Goal: Task Accomplishment & Management: Manage account settings

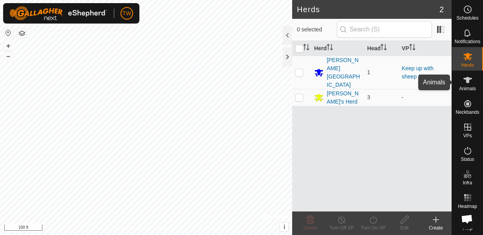
click at [467, 85] on es-animals-svg-icon at bounding box center [468, 80] width 14 height 13
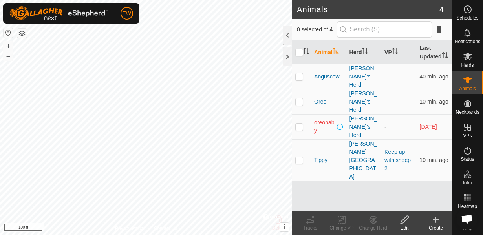
click at [330, 119] on span "oreobaby" at bounding box center [324, 127] width 21 height 17
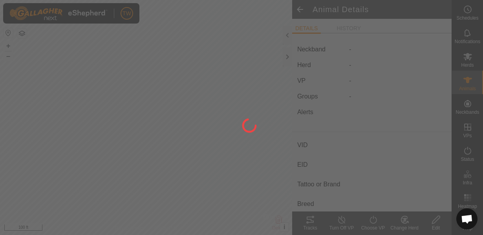
type input "oreobaby"
type input "-"
type input "Oreo baby"
type input "-"
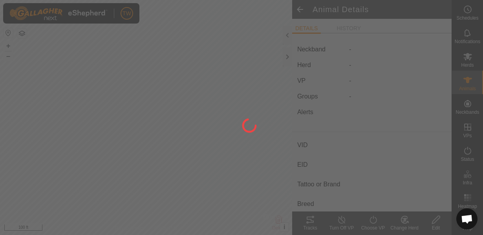
type input "0 kg"
type input "-"
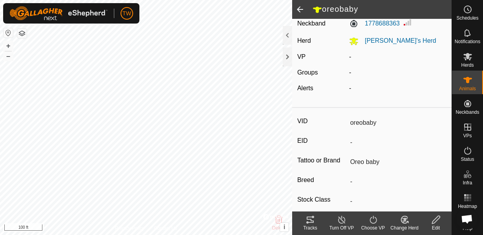
scroll to position [28, 0]
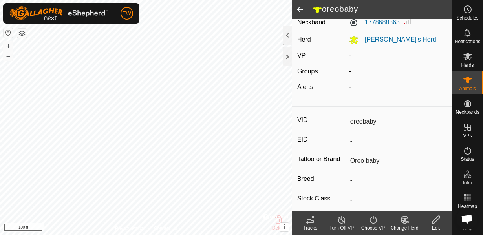
drag, startPoint x: 350, startPoint y: 122, endPoint x: 382, endPoint y: 120, distance: 32.3
click at [382, 120] on input "oreobaby" at bounding box center [397, 121] width 100 height 13
click at [440, 232] on div "Edit" at bounding box center [435, 224] width 31 height 24
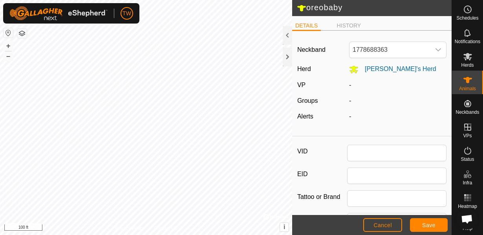
type input "oreobaby"
type input "Oreo baby"
type input "0"
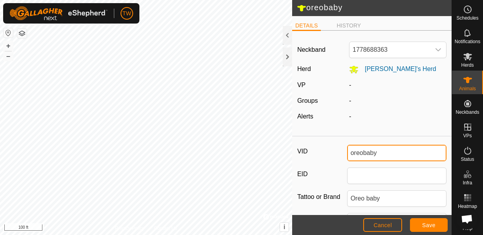
drag, startPoint x: 352, startPoint y: 154, endPoint x: 384, endPoint y: 153, distance: 32.6
click at [384, 153] on input "oreobaby" at bounding box center [397, 153] width 100 height 17
type input "Baldy"
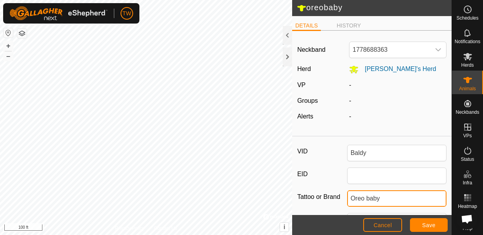
drag, startPoint x: 385, startPoint y: 197, endPoint x: 342, endPoint y: 209, distance: 44.7
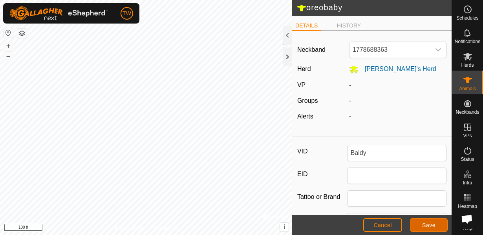
click at [421, 225] on button "Save" at bounding box center [429, 225] width 38 height 14
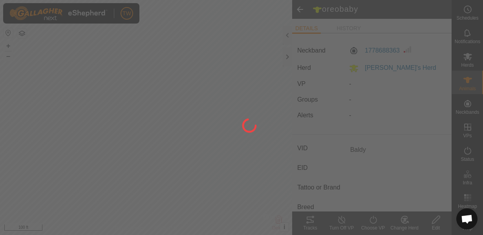
type input "oreobaby"
type input "-"
type input "Oreo baby"
type input "-"
type input "0 kg"
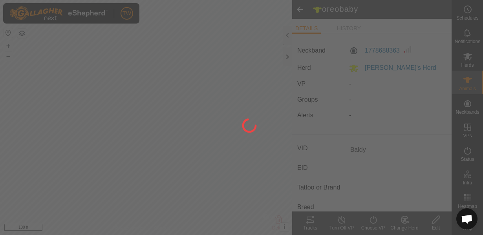
type input "-"
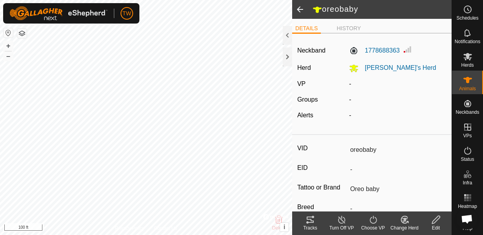
type input "Baldy"
type input "-"
click at [303, 10] on span at bounding box center [300, 9] width 16 height 19
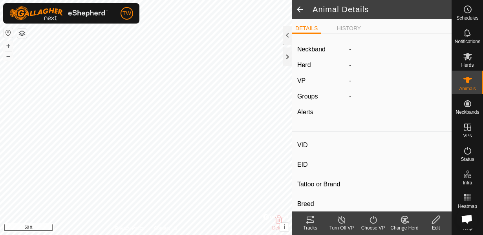
type input "Baldy"
type input "-"
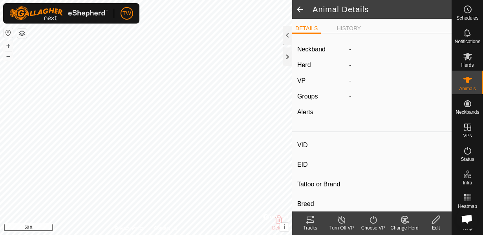
type input "0 kg"
type input "-"
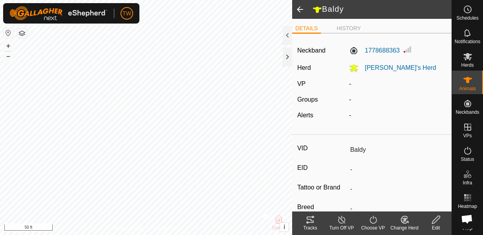
click at [302, 11] on span at bounding box center [300, 9] width 16 height 19
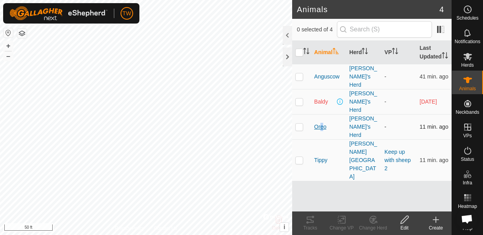
click at [319, 123] on span "Oreo" at bounding box center [320, 127] width 12 height 8
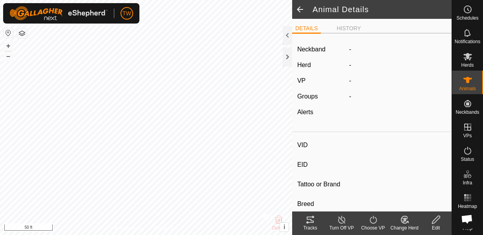
type input "Oreo"
type input "-"
type input "Oreo"
type input "British White"
type input "-"
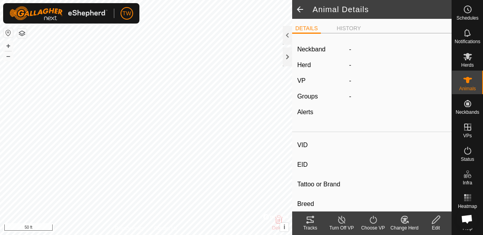
type input "Dry"
type input "0 kg"
type input "-"
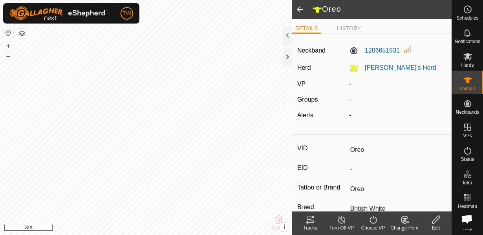
drag, startPoint x: 348, startPoint y: 149, endPoint x: 386, endPoint y: 144, distance: 37.7
click at [386, 144] on input "Oreo" at bounding box center [397, 149] width 100 height 13
click at [439, 226] on div "Edit" at bounding box center [435, 228] width 31 height 7
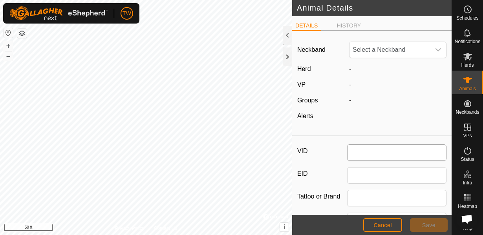
type input "Oreo"
type input "British White"
type input "0"
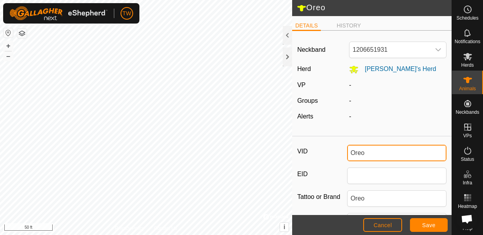
drag, startPoint x: 373, startPoint y: 154, endPoint x: 339, endPoint y: 159, distance: 34.2
click at [339, 159] on div "VID Oreo" at bounding box center [371, 153] width 149 height 17
type input "Baldie"
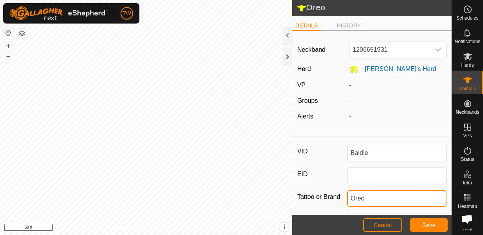
drag, startPoint x: 365, startPoint y: 205, endPoint x: 311, endPoint y: 210, distance: 54.5
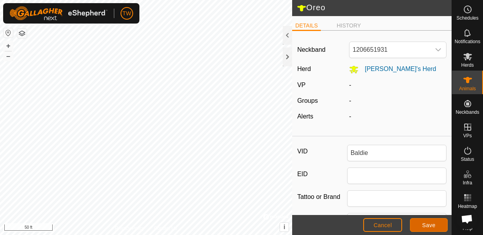
click at [429, 225] on span "Save" at bounding box center [428, 225] width 13 height 6
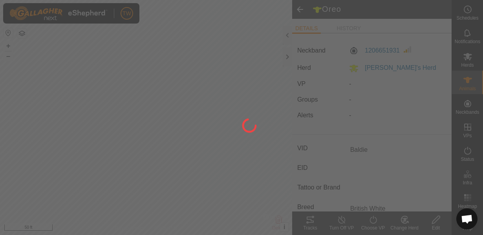
type input "Oreo"
type input "-"
type input "Oreo"
type input "0 kg"
type input "-"
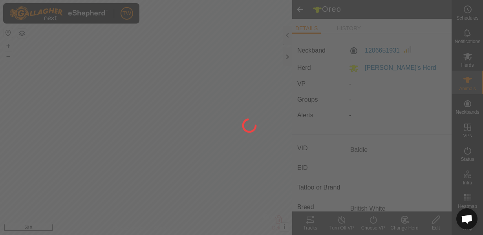
type input "-"
type input "Baldie"
type input "-"
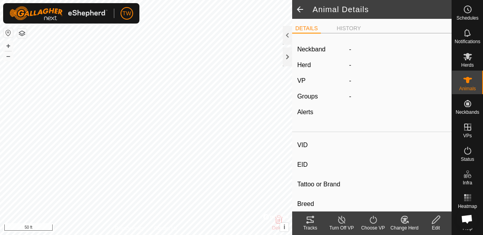
type input "Anguscow"
type input "-"
type input "Angus Cow"
type input "-"
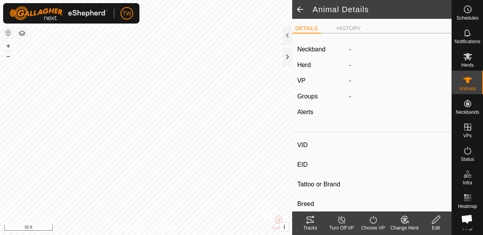
type input "0 kg"
type input "-"
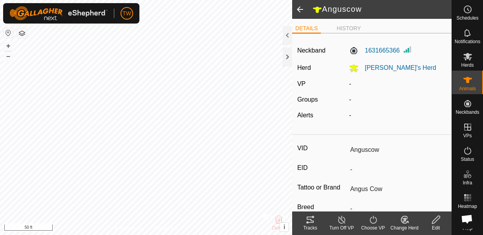
drag, startPoint x: 350, startPoint y: 151, endPoint x: 405, endPoint y: 157, distance: 55.7
click at [436, 224] on div "Edit" at bounding box center [435, 224] width 31 height 24
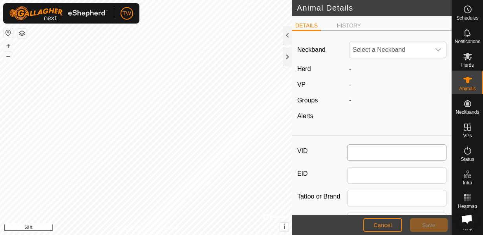
type input "Anguscow"
type input "Angus Cow"
type input "0"
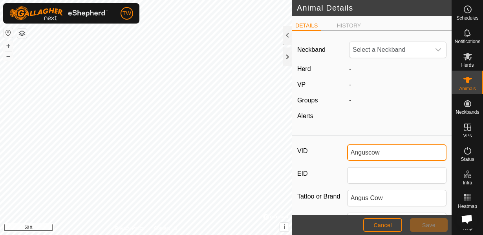
click at [364, 158] on input "Anguscow" at bounding box center [397, 153] width 100 height 17
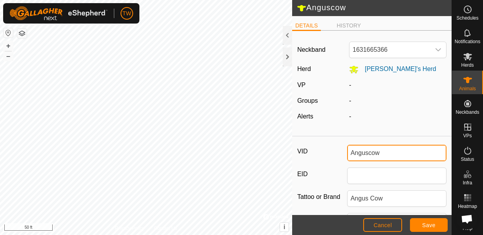
drag, startPoint x: 391, startPoint y: 154, endPoint x: 323, endPoint y: 155, distance: 67.6
click at [323, 155] on div "VID Anguscow" at bounding box center [371, 153] width 149 height 17
type input "Jers"
type input "J"
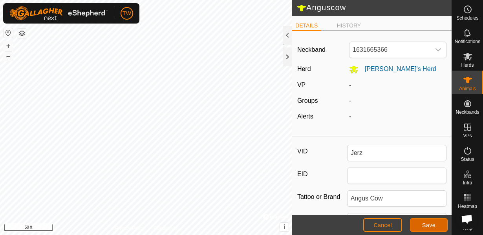
click at [432, 220] on button "Save" at bounding box center [429, 225] width 38 height 14
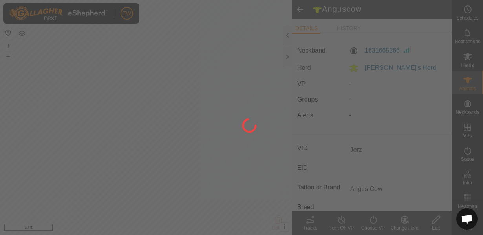
type input "Anguscow"
type input "-"
type input "0 kg"
type input "-"
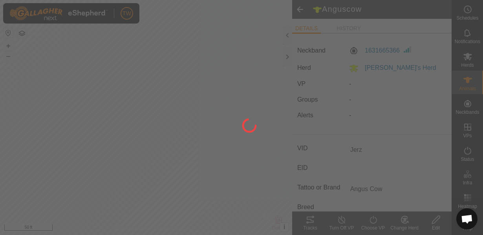
type input "-"
type input "Jerz"
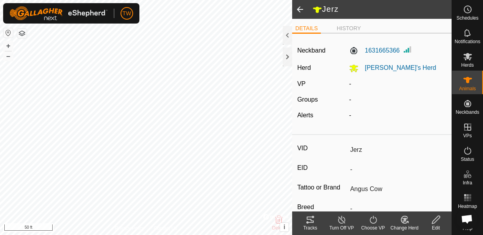
click at [440, 220] on icon at bounding box center [436, 219] width 10 height 9
type input "0"
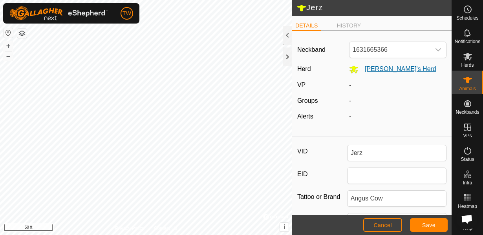
click at [388, 68] on span "[PERSON_NAME]'s Herd" at bounding box center [398, 69] width 78 height 7
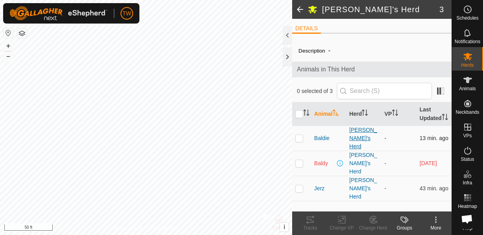
click at [360, 130] on div "[PERSON_NAME]'s Herd" at bounding box center [364, 138] width 29 height 25
click at [360, 132] on div "[PERSON_NAME]'s Herd" at bounding box center [364, 138] width 29 height 25
click at [365, 128] on div "[PERSON_NAME]'s Herd" at bounding box center [364, 138] width 29 height 25
click at [303, 11] on span at bounding box center [300, 9] width 16 height 19
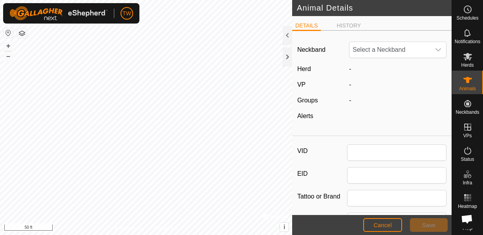
type input "Jerz"
type input "Angus Cow"
type input "0"
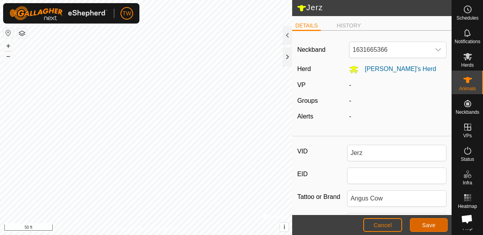
click at [430, 225] on span "Save" at bounding box center [428, 225] width 13 height 6
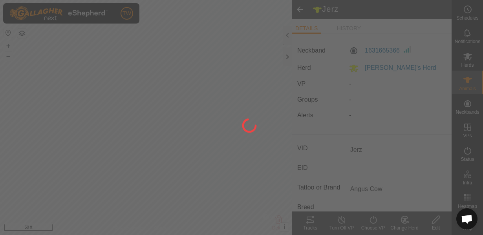
type input "-"
type input "0 kg"
type input "-"
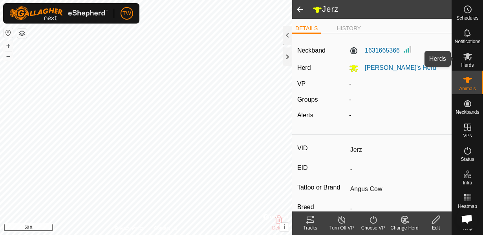
click at [477, 58] on div "Herds" at bounding box center [467, 59] width 31 height 24
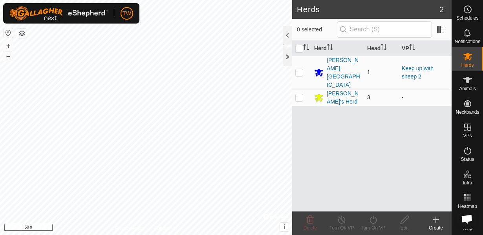
click at [299, 94] on p-checkbox at bounding box center [299, 97] width 8 height 6
checkbox input "true"
click at [407, 223] on icon at bounding box center [405, 219] width 10 height 9
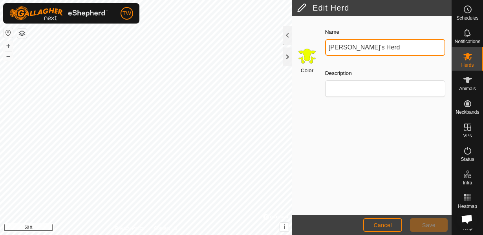
drag, startPoint x: 366, startPoint y: 47, endPoint x: 315, endPoint y: 54, distance: 51.9
click at [315, 54] on div "Color Name [PERSON_NAME]'s Herd Description" at bounding box center [372, 65] width 160 height 89
type input "Cow Herd"
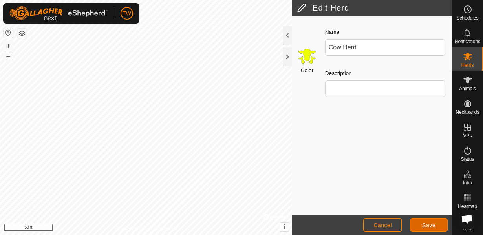
click at [445, 227] on button "Save" at bounding box center [429, 225] width 38 height 14
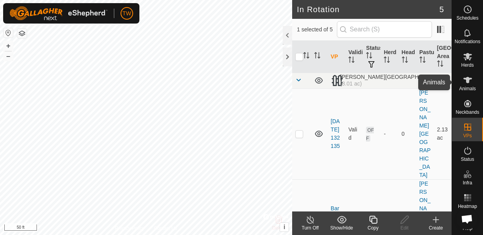
click at [469, 79] on icon at bounding box center [468, 80] width 9 height 6
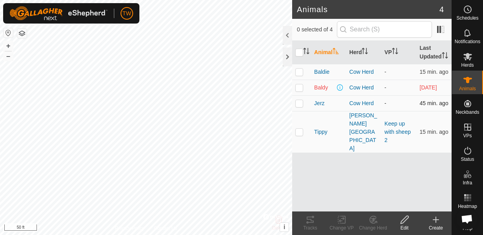
click at [301, 102] on p-checkbox at bounding box center [299, 103] width 8 height 6
checkbox input "true"
click at [300, 129] on p-checkbox at bounding box center [299, 132] width 8 height 6
checkbox input "true"
click at [302, 104] on p-checkbox at bounding box center [299, 103] width 8 height 6
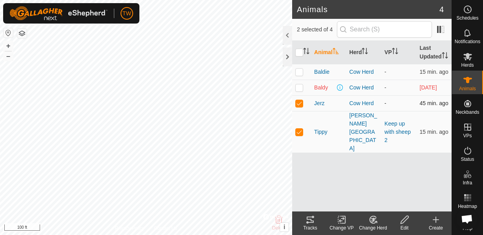
checkbox input "false"
click at [299, 127] on td at bounding box center [301, 132] width 19 height 42
checkbox input "false"
click at [302, 73] on p-checkbox at bounding box center [299, 72] width 8 height 6
checkbox input "true"
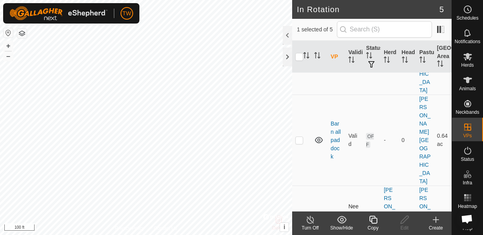
scroll to position [85, 0]
